Goal: Task Accomplishment & Management: Manage account settings

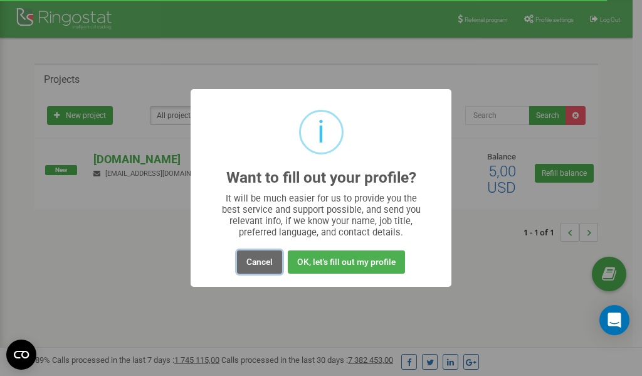
click at [256, 261] on button "Cancel" at bounding box center [259, 261] width 45 height 23
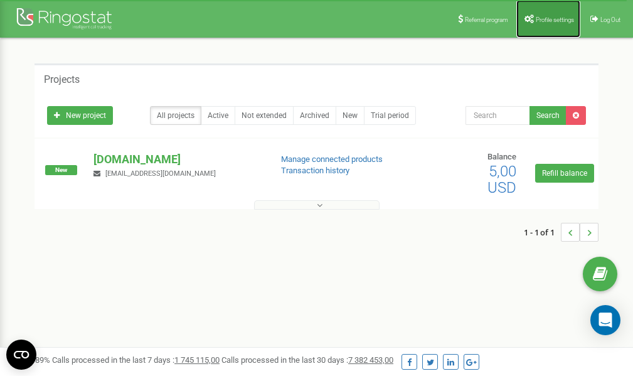
click at [544, 19] on span "Profile settings" at bounding box center [554, 19] width 38 height 7
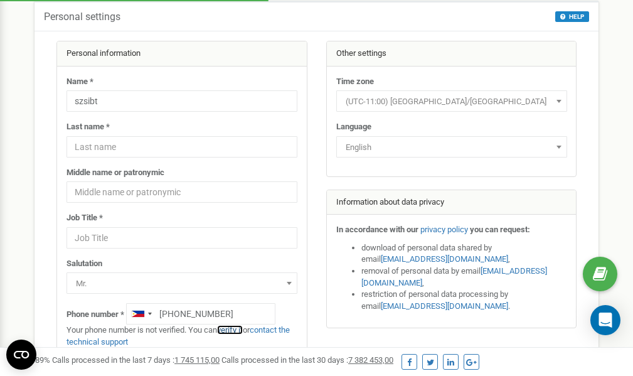
click at [229, 329] on link "verify it" at bounding box center [230, 329] width 26 height 9
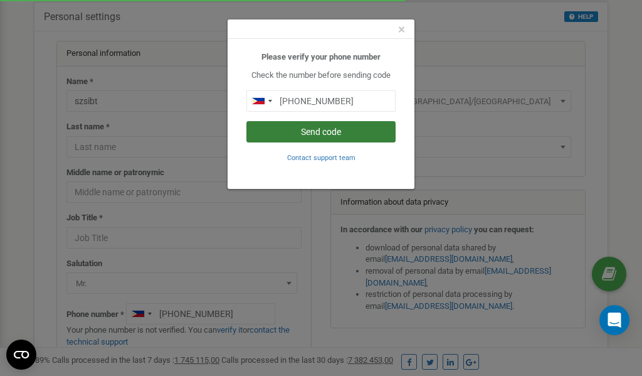
click at [340, 131] on button "Send code" at bounding box center [320, 131] width 149 height 21
